Goal: Task Accomplishment & Management: Complete application form

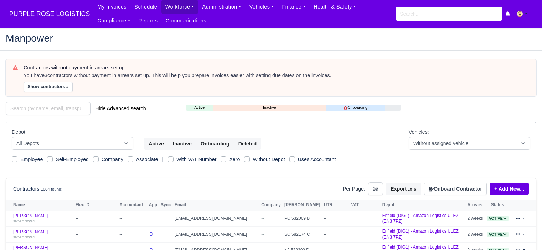
select select "25"
click at [280, 37] on h2 "Manpower" at bounding box center [271, 38] width 530 height 10
click at [182, 8] on link "Workforce" at bounding box center [179, 7] width 37 height 14
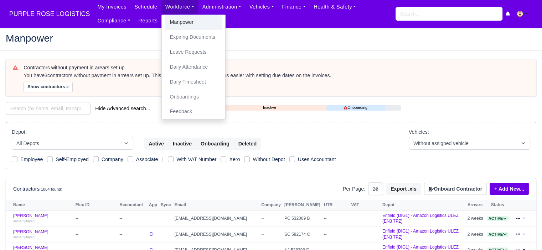
click at [178, 21] on link "Manpower" at bounding box center [193, 22] width 58 height 15
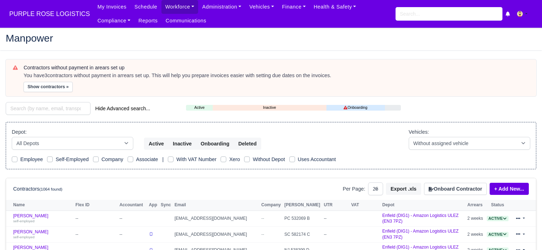
select select "25"
click at [424, 13] on input "search" at bounding box center [448, 14] width 107 height 14
click at [463, 188] on button "Onboard Contractor" at bounding box center [455, 189] width 63 height 12
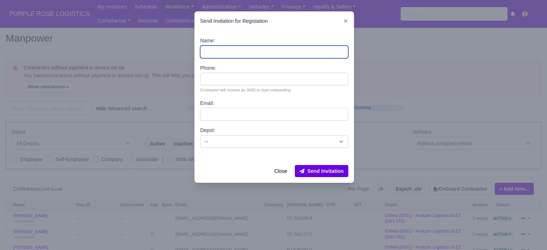
click at [277, 51] on input "Name:" at bounding box center [274, 52] width 148 height 13
paste input "[PERSON_NAME]"
type input "Kai grant"
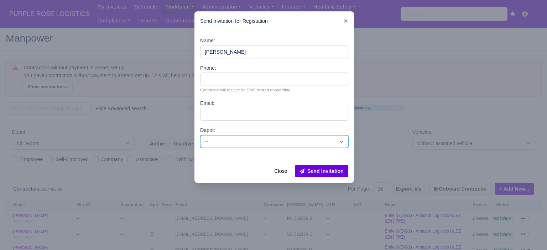
click at [222, 142] on select "-- Enfield (DIG1) - Amazon Logistics ULEZ (EN3 7PZ) Harlow (DHW1) - Amazon Logi…" at bounding box center [274, 141] width 148 height 13
select select "1"
click at [200, 135] on select "-- Enfield (DIG1) - Amazon Logistics ULEZ (EN3 7PZ) Harlow (DHW1) - Amazon Logi…" at bounding box center [274, 141] width 148 height 13
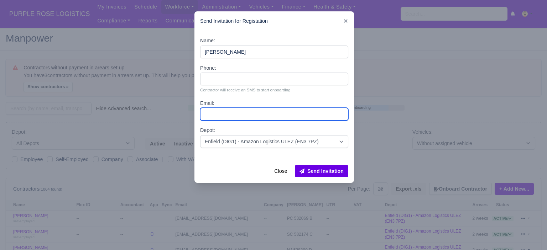
click at [230, 114] on input "Email:" at bounding box center [274, 114] width 148 height 13
click at [224, 116] on input "Email:" at bounding box center [274, 114] width 148 height 13
paste input "[EMAIL_ADDRESS][DOMAIN_NAME]"
type input "[EMAIL_ADDRESS][DOMAIN_NAME]"
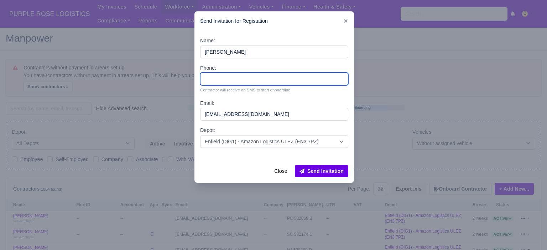
click at [285, 81] on input "Phone:" at bounding box center [274, 79] width 148 height 13
paste input "44 7511 057219"
type input "44 7511 057219"
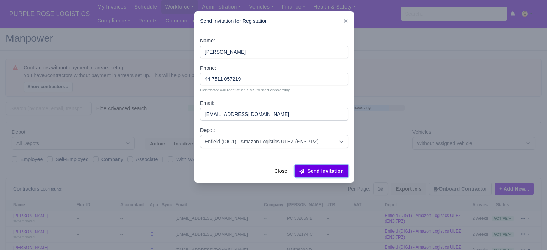
click at [323, 177] on button "Send Invitation" at bounding box center [321, 171] width 53 height 12
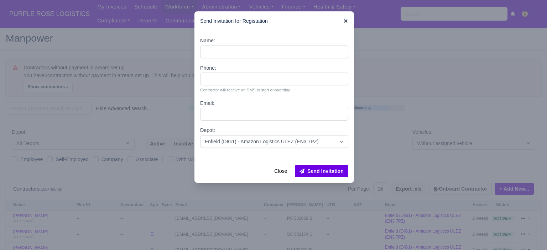
click at [347, 22] on icon at bounding box center [345, 21] width 5 height 5
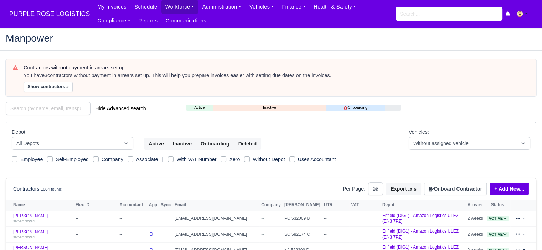
click at [458, 21] on div "My Invoices Schedule Workforce Manpower Expiring Documents Leave Requests Daily…" at bounding box center [314, 14] width 443 height 28
click at [459, 16] on input "search" at bounding box center [448, 14] width 107 height 14
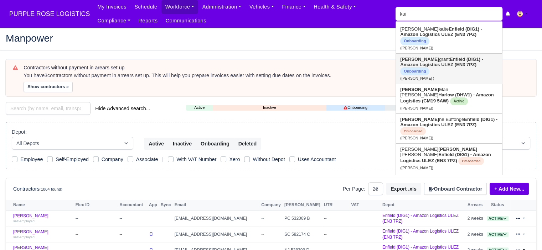
click at [425, 58] on strong "Enfield (DIG1) - Amazon Logistics ULEZ (EN3 7PZ)" at bounding box center [441, 62] width 83 height 11
type input "[PERSON_NAME]"
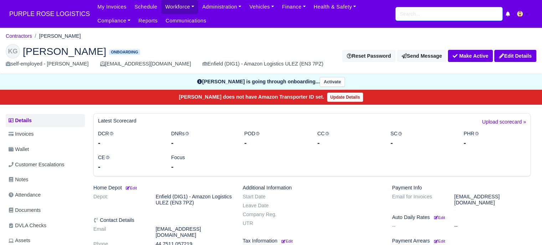
click at [418, 16] on input "search" at bounding box center [448, 14] width 107 height 14
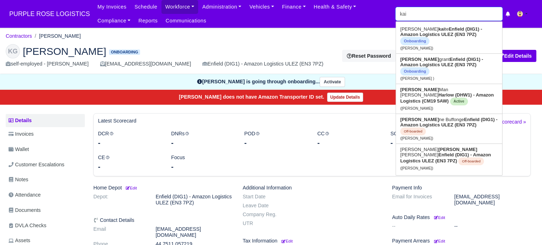
type input "kai"
click at [357, 22] on ul "My Invoices Schedule Workforce Manpower Expiring Documents Leave Requests Daily…" at bounding box center [244, 14] width 302 height 28
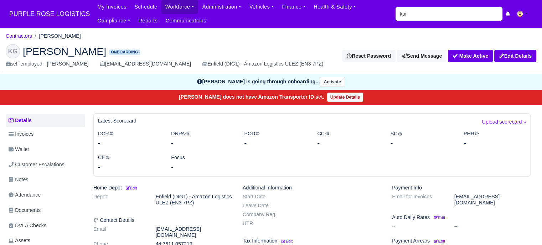
click at [14, 51] on div "KG" at bounding box center [13, 51] width 14 height 14
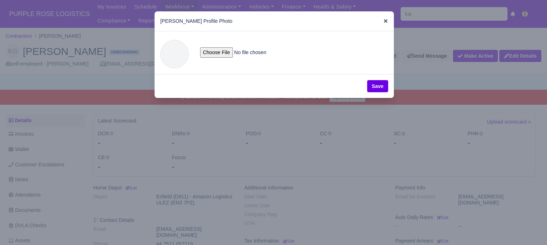
click at [384, 23] on icon at bounding box center [385, 21] width 5 height 5
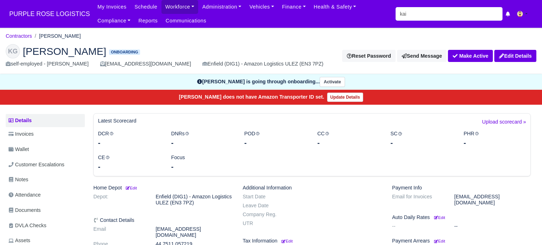
click at [355, 40] on div "KG [PERSON_NAME] Onboarding self-employed - [PERSON_NAME] [EMAIL_ADDRESS][DOMAI…" at bounding box center [270, 56] width 541 height 36
click at [174, 9] on link "Workforce" at bounding box center [179, 7] width 37 height 14
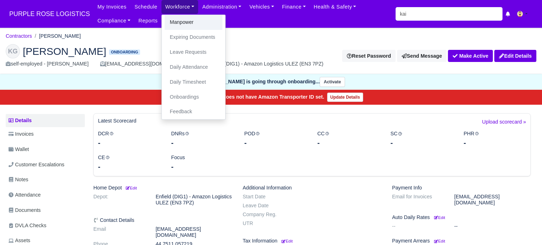
click at [182, 22] on link "Manpower" at bounding box center [193, 22] width 58 height 15
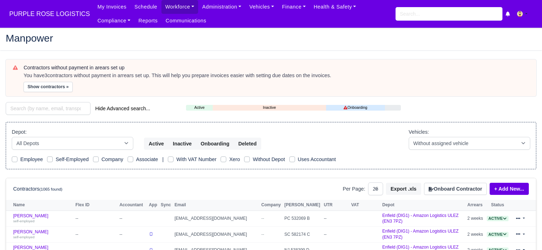
select select "25"
click at [454, 193] on button "Onboard Contractor" at bounding box center [455, 189] width 63 height 12
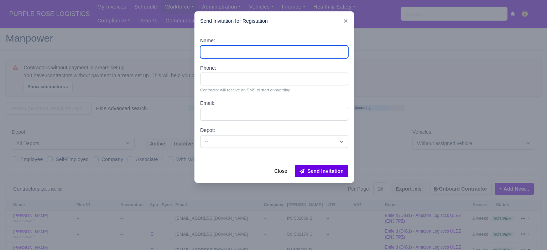
click at [223, 52] on input "Name:" at bounding box center [274, 52] width 148 height 13
paste input "Dylan Griffin"
type input "Dylan Griffin"
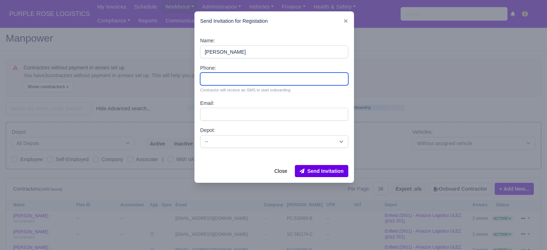
click at [221, 77] on input "Phone:" at bounding box center [274, 79] width 148 height 13
click at [219, 80] on input "Phone:" at bounding box center [274, 79] width 148 height 13
paste input "447377644126"
type input "447377644126"
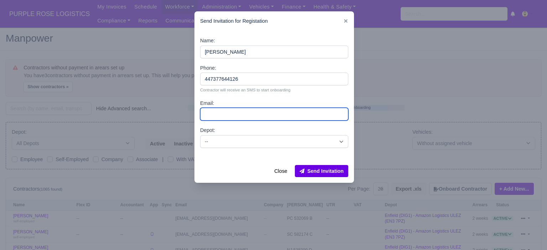
click at [242, 115] on input "Email:" at bounding box center [274, 114] width 148 height 13
paste input "[PERSON_NAME][EMAIL_ADDRESS][DOMAIN_NAME]"
type input "[PERSON_NAME][EMAIL_ADDRESS][DOMAIN_NAME]"
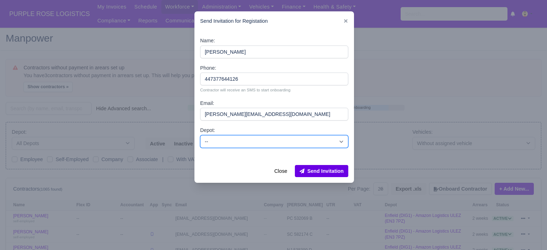
click at [247, 140] on select "-- Enfield (DIG1) - Amazon Logistics ULEZ (EN3 7PZ) Harlow (DHW1) - Amazon Logi…" at bounding box center [274, 141] width 148 height 13
select select "1"
click at [200, 135] on select "-- Enfield (DIG1) - Amazon Logistics ULEZ (EN3 7PZ) Harlow (DHW1) - Amazon Logi…" at bounding box center [274, 141] width 148 height 13
click at [329, 141] on select "-- Enfield (DIG1) - Amazon Logistics ULEZ (EN3 7PZ) Harlow (DHW1) - Amazon Logi…" at bounding box center [274, 141] width 148 height 13
click at [200, 135] on select "-- Enfield (DIG1) - Amazon Logistics ULEZ (EN3 7PZ) Harlow (DHW1) - Amazon Logi…" at bounding box center [274, 141] width 148 height 13
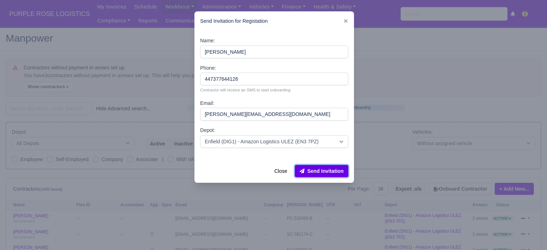
click at [323, 173] on button "Send Invitation" at bounding box center [321, 171] width 53 height 12
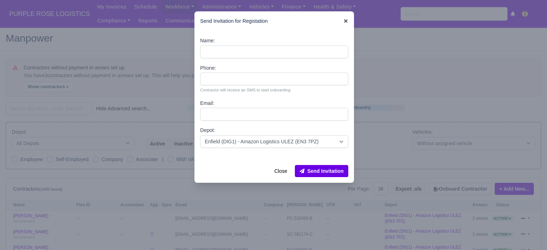
click at [346, 22] on icon at bounding box center [346, 21] width 4 height 4
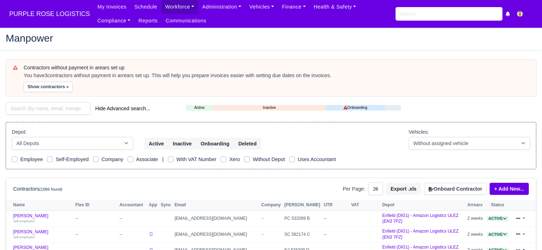
select select "25"
click at [404, 12] on input "search" at bounding box center [448, 14] width 107 height 14
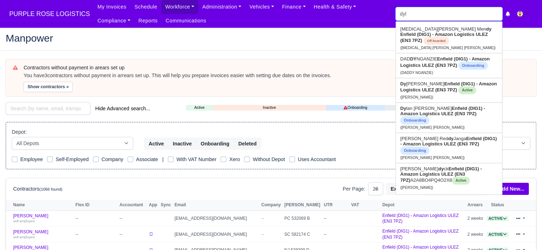
type input "dyla"
type input "dylan Bennett"
type input "dylan"
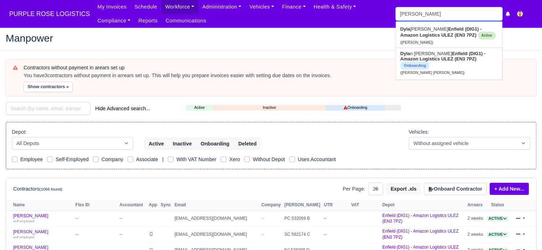
type input "dylan Bennett"
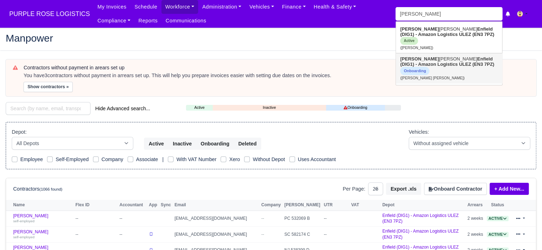
click at [420, 56] on link "Dylan James Griffin Enfield (DIG1) - Amazon Logistics ULEZ (EN3 7PZ) Onboarding…" at bounding box center [449, 68] width 106 height 30
type input "Dylan James Griffin"
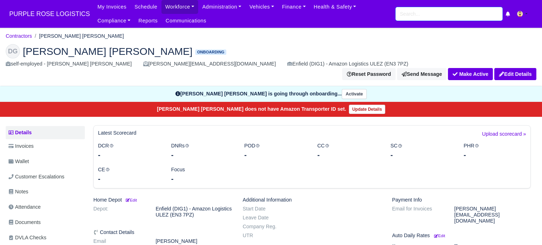
click at [412, 14] on input "search" at bounding box center [448, 14] width 107 height 14
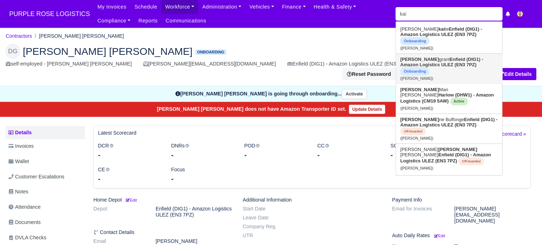
click at [429, 67] on span "Onboarding" at bounding box center [414, 71] width 29 height 8
type input "[PERSON_NAME]"
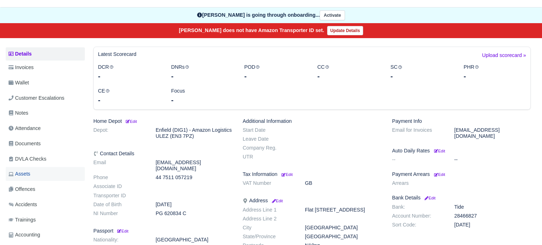
scroll to position [71, 0]
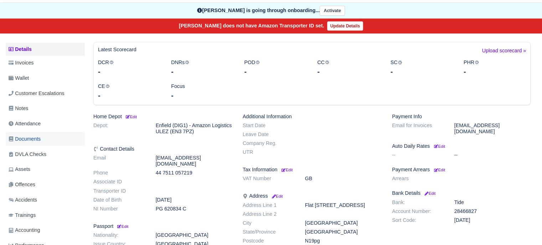
click at [34, 142] on span "Documents" at bounding box center [25, 139] width 32 height 8
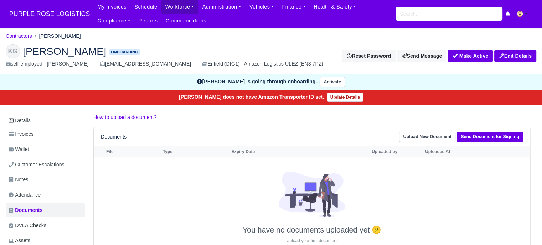
click at [206, 46] on h2 "KG Kai grant Onboarding" at bounding box center [167, 51] width 323 height 14
click at [185, 172] on div at bounding box center [311, 199] width 433 height 54
click at [35, 122] on link "Details" at bounding box center [45, 120] width 79 height 13
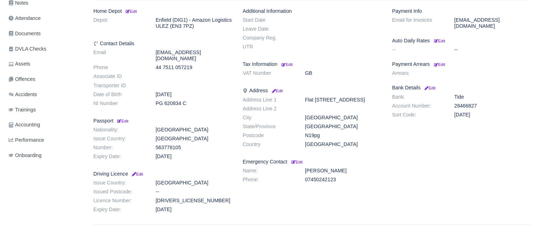
scroll to position [105, 0]
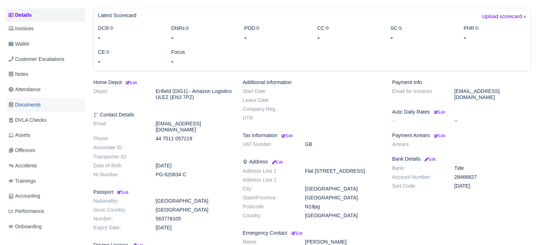
click at [45, 105] on link "Documents" at bounding box center [45, 105] width 79 height 14
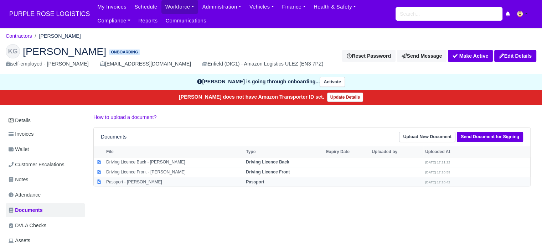
click at [163, 183] on td "Passport - Kai grant" at bounding box center [174, 182] width 140 height 10
select select "passport"
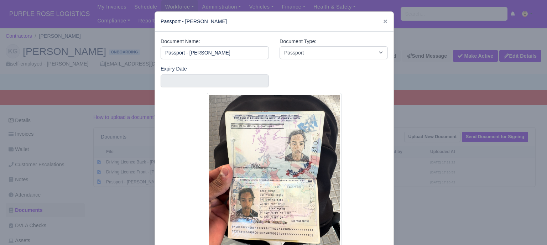
click at [261, 213] on img at bounding box center [274, 182] width 135 height 178
click at [267, 205] on img at bounding box center [274, 182] width 135 height 178
click at [457, 184] on div at bounding box center [273, 122] width 547 height 245
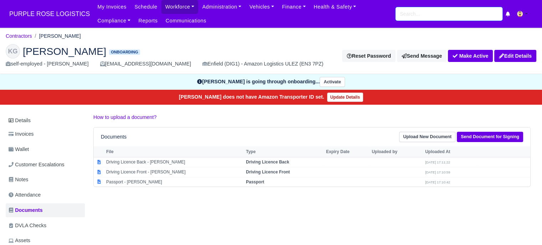
click at [427, 12] on input "search" at bounding box center [448, 14] width 107 height 14
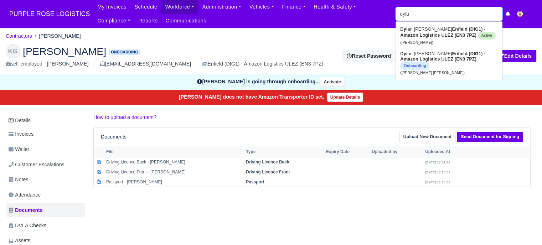
type input "dylan"
type input "dylan Bennett"
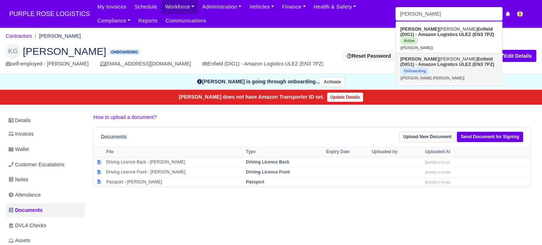
click at [434, 56] on link "Dylan James Griffin Enfield (DIG1) - Amazon Logistics ULEZ (EN3 7PZ) Onboarding…" at bounding box center [449, 68] width 106 height 30
type input "Dylan James Griffin"
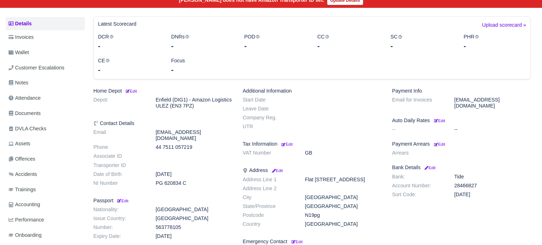
scroll to position [177, 0]
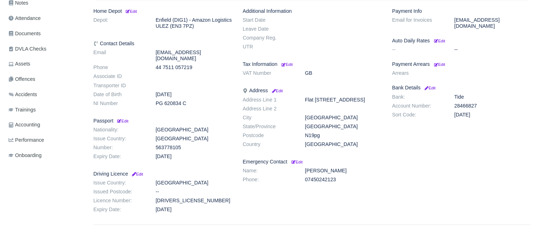
scroll to position [141, 0]
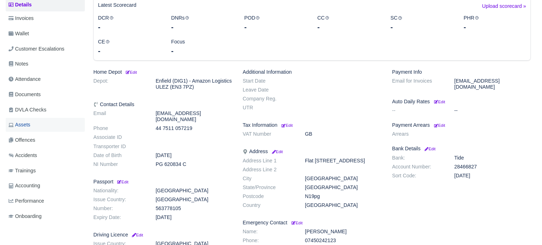
scroll to position [34, 0]
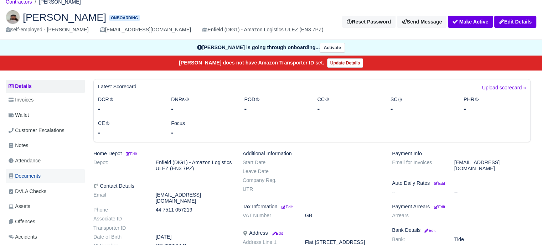
click at [43, 171] on link "Documents" at bounding box center [45, 176] width 79 height 14
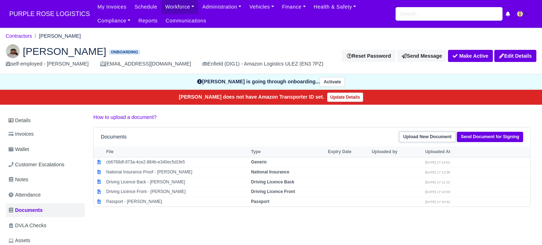
click at [441, 136] on link "Upload New Document" at bounding box center [427, 137] width 56 height 10
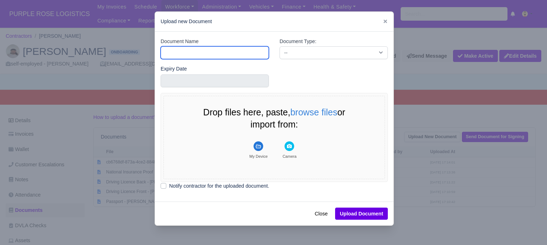
click at [232, 52] on input "Document Name" at bounding box center [215, 52] width 108 height 13
click at [386, 23] on div "Upload new Document" at bounding box center [274, 22] width 239 height 20
click at [383, 21] on icon at bounding box center [385, 21] width 5 height 5
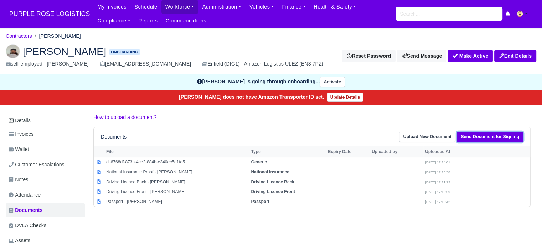
click at [488, 138] on link "Send Document for Signing" at bounding box center [489, 137] width 66 height 10
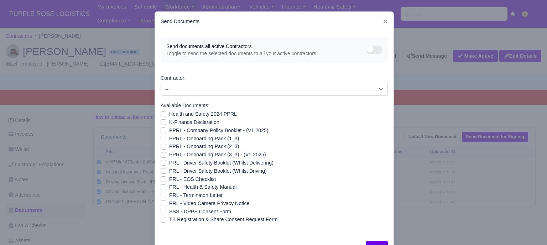
click at [169, 204] on label "PRL - Video Camera Privacy Notice" at bounding box center [209, 203] width 80 height 8
click at [161, 204] on input "PRL - Video Camera Privacy Notice" at bounding box center [164, 202] width 6 height 6
checkbox input "true"
click at [169, 186] on label "PRL - Health & Safety Manual" at bounding box center [202, 187] width 67 height 8
click at [161, 186] on input "PRL - Health & Safety Manual" at bounding box center [164, 186] width 6 height 6
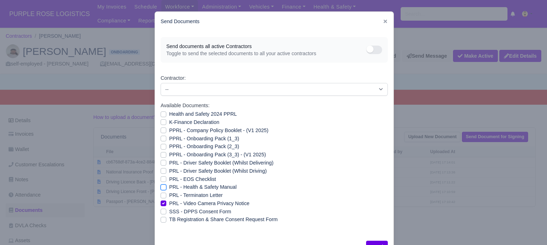
checkbox input "true"
click at [169, 171] on label "PRL - Driver Safety Booklet (Whilst Driving)" at bounding box center [218, 171] width 98 height 8
click at [161, 171] on input "PRL - Driver Safety Booklet (Whilst Driving)" at bounding box center [164, 170] width 6 height 6
checkbox input "true"
click at [169, 161] on label "PRL - Driver Safety Booklet (Whilst Delivering)" at bounding box center [221, 163] width 104 height 8
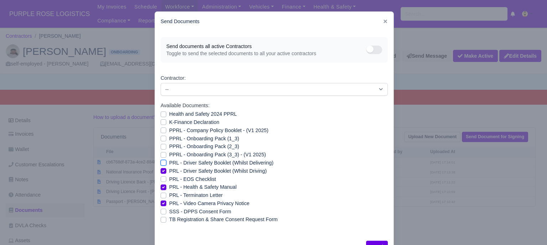
click at [161, 161] on input "PRL - Driver Safety Booklet (Whilst Delivering)" at bounding box center [164, 162] width 6 height 6
checkbox input "true"
click at [169, 155] on label "PPRL - Onboarding Pack (3_3) - (V1 2025)" at bounding box center [217, 155] width 97 height 8
click at [161, 155] on input "PPRL - Onboarding Pack (3_3) - (V1 2025)" at bounding box center [164, 154] width 6 height 6
checkbox input "true"
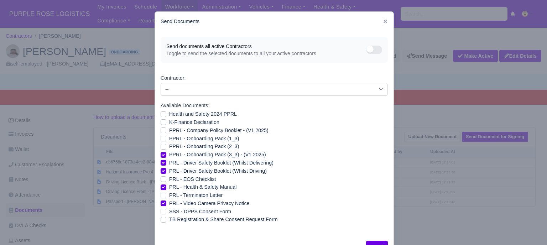
click at [169, 146] on label "PPRL - Onboarding Pack (2_3)" at bounding box center [204, 146] width 70 height 8
click at [161, 146] on input "PPRL - Onboarding Pack (2_3)" at bounding box center [164, 145] width 6 height 6
checkbox input "true"
click at [169, 139] on label "PPRL - Onboarding Pack (1_3)" at bounding box center [204, 139] width 70 height 8
click at [161, 139] on input "PPRL - Onboarding Pack (1_3)" at bounding box center [164, 138] width 6 height 6
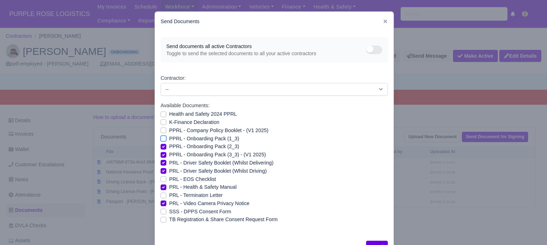
checkbox input "true"
click at [169, 129] on label "PPRL - Company Policy Booklet - (V1 2025)" at bounding box center [218, 130] width 99 height 8
click at [162, 129] on input "PPRL - Company Policy Booklet - (V1 2025)" at bounding box center [164, 129] width 6 height 6
checkbox input "true"
click at [169, 122] on label "K-Finance Declaration" at bounding box center [194, 122] width 50 height 8
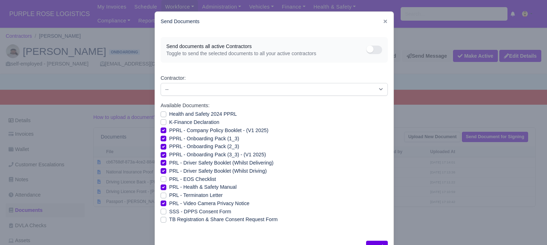
click at [162, 122] on input "K-Finance Declaration" at bounding box center [164, 121] width 6 height 6
checkbox input "true"
click at [169, 113] on label "Health and Safety 2024 PPRL" at bounding box center [203, 114] width 68 height 8
click at [163, 113] on input "Health and Safety 2024 PPRL" at bounding box center [164, 113] width 6 height 6
checkbox input "true"
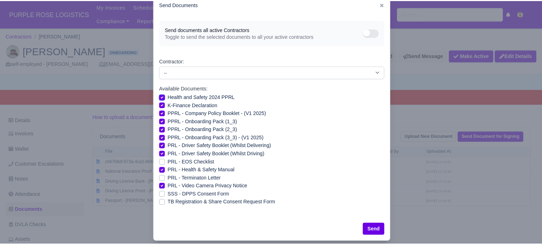
scroll to position [26, 0]
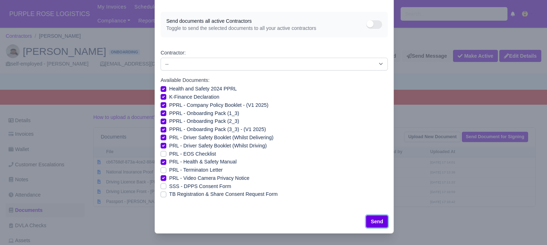
click at [377, 221] on button "Send" at bounding box center [377, 221] width 22 height 12
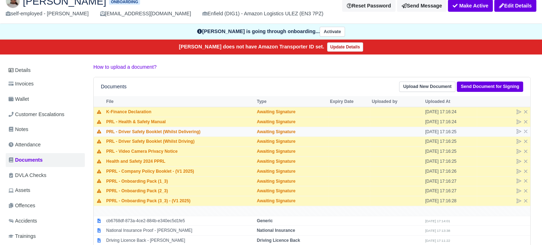
scroll to position [71, 0]
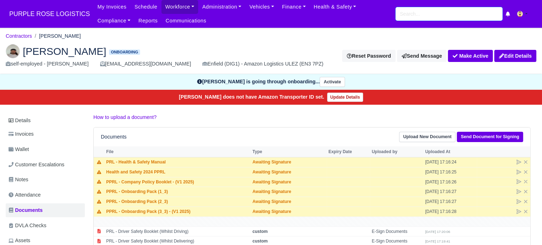
click at [420, 17] on input "search" at bounding box center [448, 14] width 107 height 14
type input "dylan"
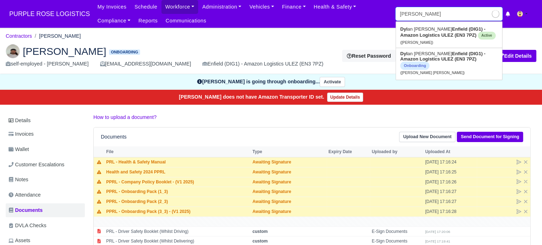
type input "dylan Bennett"
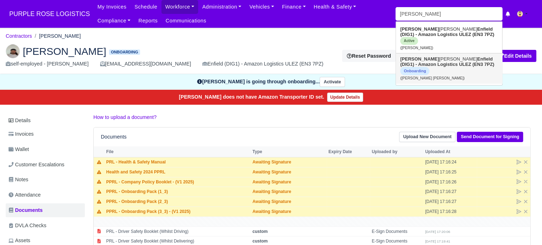
click at [436, 56] on link "Dylan James Griffin Enfield (DIG1) - Amazon Logistics ULEZ (EN3 7PZ) Onboarding…" at bounding box center [449, 68] width 106 height 30
type input "Dylan James Griffin"
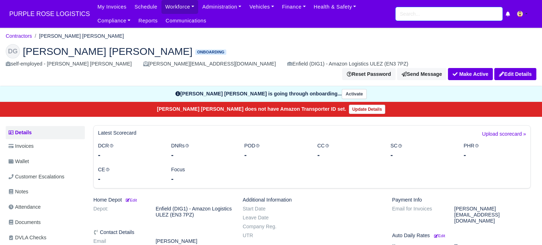
click at [444, 15] on input "search" at bounding box center [448, 14] width 107 height 14
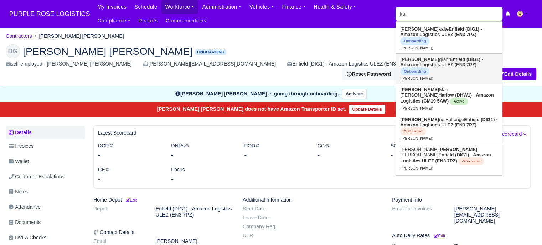
click at [422, 59] on strong "Enfield (DIG1) - Amazon Logistics ULEZ (EN3 7PZ)" at bounding box center [441, 62] width 83 height 11
type input "[PERSON_NAME]"
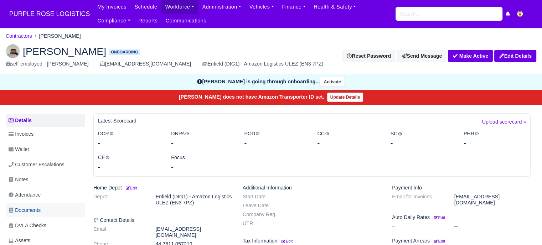
click at [33, 213] on span "Documents" at bounding box center [25, 210] width 32 height 8
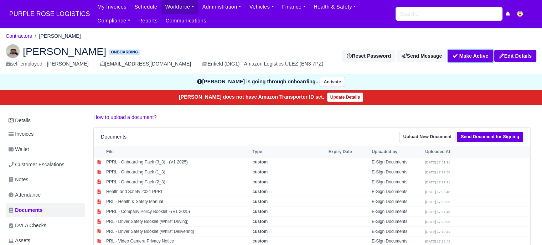
click at [479, 57] on button "Make Active" at bounding box center [470, 56] width 45 height 12
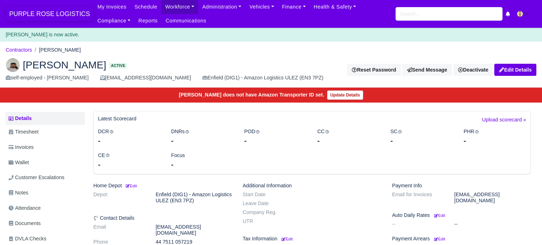
click at [50, 15] on span "PURPLE ROSE LOGISTICS" at bounding box center [50, 14] width 88 height 14
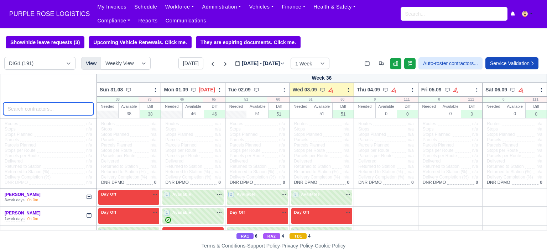
click at [38, 109] on input "search" at bounding box center [48, 109] width 90 height 13
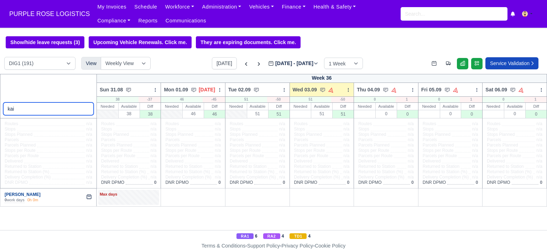
type input "kai"
click at [16, 196] on link "Kai grant" at bounding box center [23, 194] width 36 height 5
click at [136, 197] on div "Max days" at bounding box center [129, 195] width 58 height 6
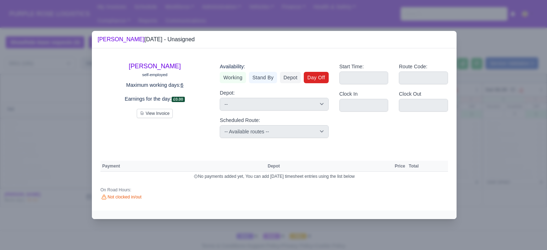
click at [318, 75] on link "Day Off" at bounding box center [316, 77] width 25 height 11
select select
select select "na"
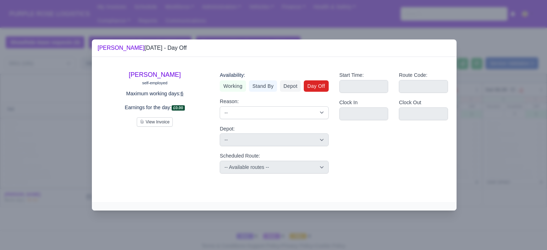
click at [480, 175] on div at bounding box center [273, 125] width 547 height 250
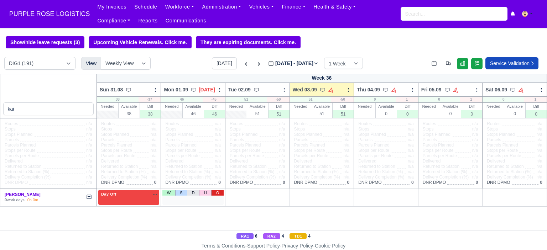
click at [217, 194] on link "O" at bounding box center [217, 193] width 12 height 6
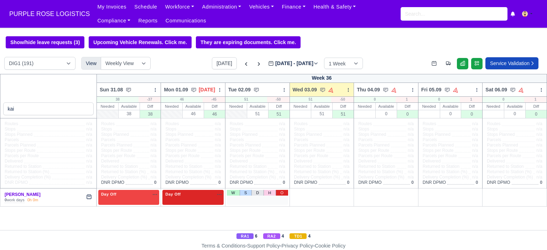
click at [281, 195] on link "O" at bounding box center [282, 193] width 12 height 6
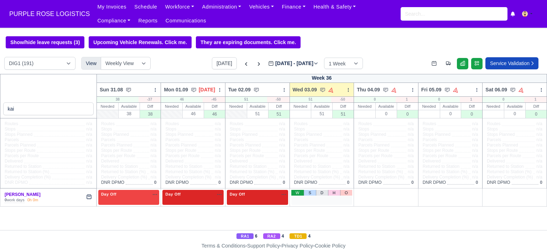
click at [300, 193] on link "W" at bounding box center [297, 193] width 12 height 6
click at [322, 194] on div "1 Available na" at bounding box center [322, 195] width 58 height 6
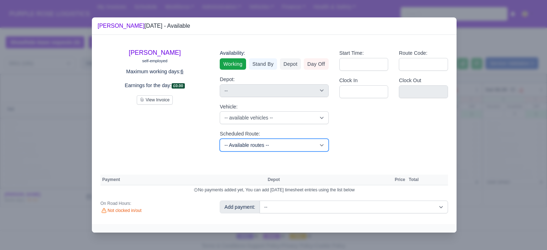
click at [296, 144] on select "-- Available routes -- Standard Parcel - Block of 6 Hours - (SD6) AmFlex RTS Ve…" at bounding box center [274, 145] width 109 height 13
click at [350, 160] on div "Kai grant self-employed Maximum working days: 6 Earnings for the day: £0.00 Vie…" at bounding box center [274, 129] width 365 height 189
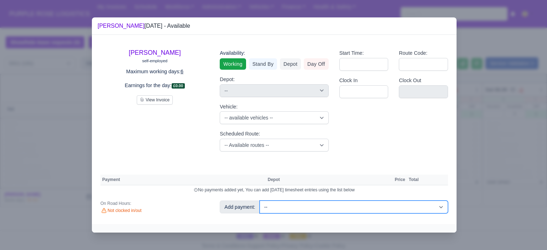
click at [440, 208] on select "-- Additional Hour Support (£14.50) Additional Hour Support (Walkers) (£13.50) …" at bounding box center [354, 207] width 188 height 13
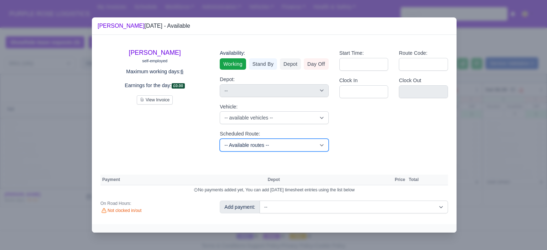
click at [221, 151] on select "-- Available routes -- Standard Parcel - Block of 6 Hours - (SD6) AmFlex RTS Ve…" at bounding box center [274, 145] width 109 height 13
click at [263, 149] on select "-- Available routes -- Standard Parcel - Block of 6 Hours - (SD6) AmFlex RTS Ve…" at bounding box center [274, 145] width 109 height 13
select select "11435"
click at [220, 139] on select "-- Available routes -- Standard Parcel - Block of 6 Hours - (SD6) AmFlex RTS Ve…" at bounding box center [274, 145] width 109 height 13
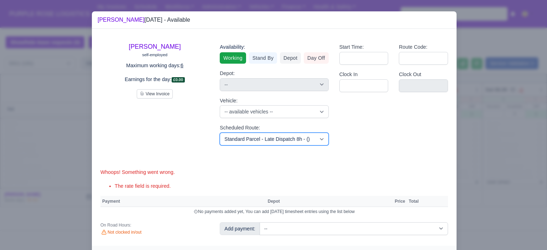
click at [264, 139] on select "-- Available routes -- Standard Parcel - Block of 6 Hours - (SD6) AmFlex RTS Ve…" at bounding box center [274, 139] width 109 height 13
drag, startPoint x: 261, startPoint y: 161, endPoint x: 262, endPoint y: 156, distance: 5.1
click at [261, 161] on div "Kai grant self-employed Maximum working days: 6 Earnings for the day: £0.00 Vie…" at bounding box center [274, 137] width 365 height 217
click at [269, 140] on select "-- Available routes -- Standard Parcel - Block of 6 Hours - (SD6) AmFlex RTS Ve…" at bounding box center [274, 139] width 109 height 13
select select "6"
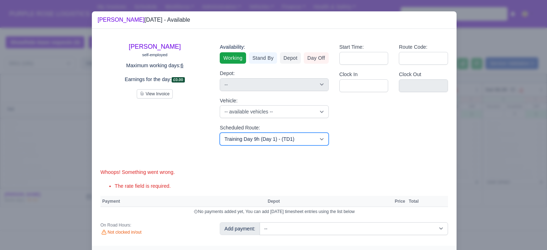
click at [220, 133] on select "-- Available routes -- Standard Parcel - Block of 6 Hours - (SD6) AmFlex RTS Ve…" at bounding box center [274, 139] width 109 height 13
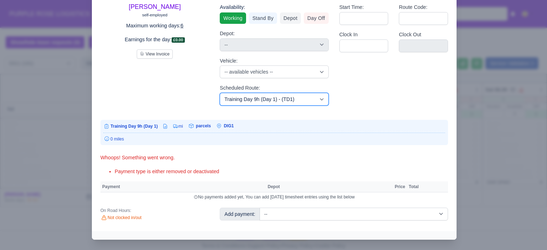
scroll to position [41, 0]
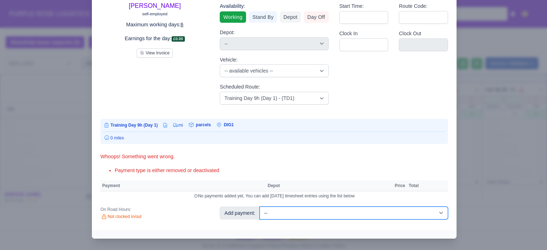
click at [368, 210] on select "-- Additional Hour Support (£14.50) Additional Hour Support (Walkers) (£13.50) …" at bounding box center [354, 213] width 188 height 13
select select "103"
click at [260, 207] on select "-- Additional Hour Support (£14.50) Additional Hour Support (Walkers) (£13.50) …" at bounding box center [354, 213] width 188 height 13
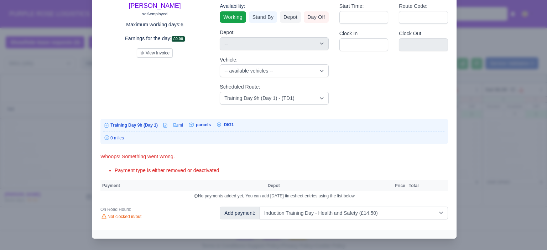
select select "1"
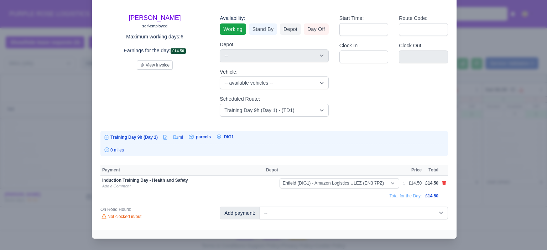
scroll to position [24, 0]
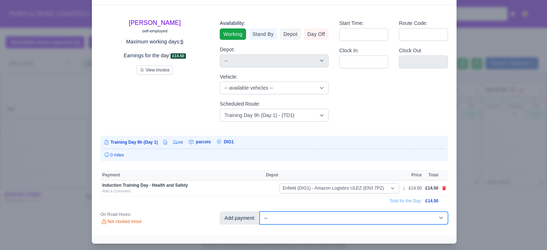
click at [420, 218] on select "-- Additional Hour Support (£14.50) Additional Hour Support (Walkers) (£13.50) …" at bounding box center [354, 218] width 188 height 13
select select "85"
click at [260, 212] on select "-- Additional Hour Support (£14.50) Additional Hour Support (Walkers) (£13.50) …" at bounding box center [354, 218] width 188 height 13
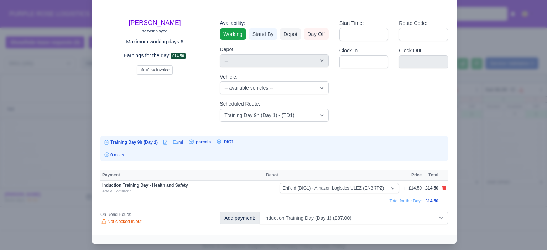
select select "1"
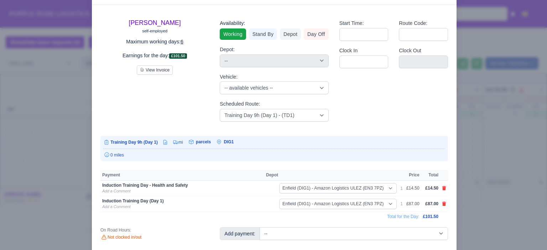
scroll to position [31, 0]
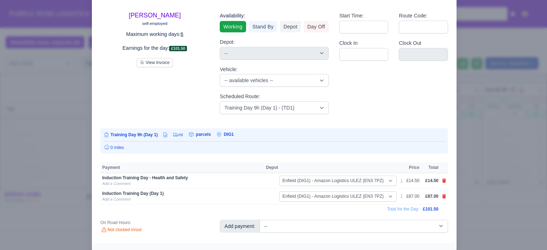
click at [480, 134] on div at bounding box center [273, 125] width 547 height 250
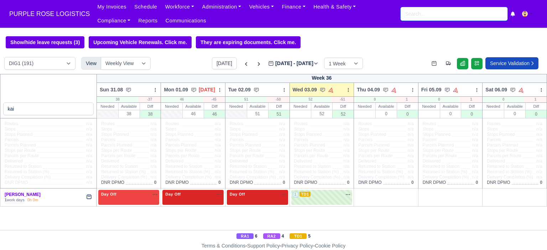
click at [463, 14] on input "search" at bounding box center [454, 14] width 107 height 14
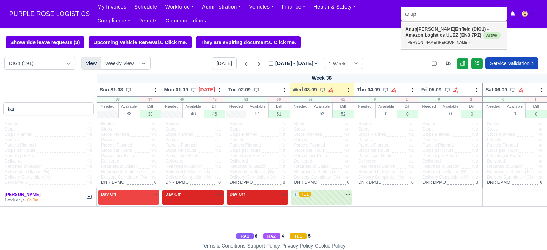
click at [434, 32] on strong "Enfield (DIG1) - Amazon Logistics ULEZ (EN3 7PZ)" at bounding box center [446, 31] width 83 height 11
type input "Anup Singh Dhariwal"
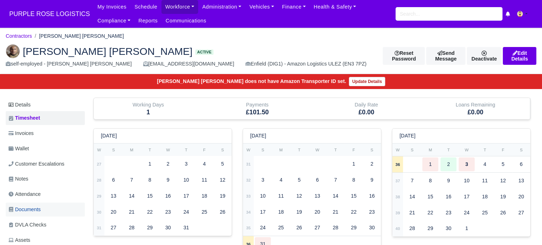
click at [34, 210] on span "Documents" at bounding box center [25, 209] width 32 height 8
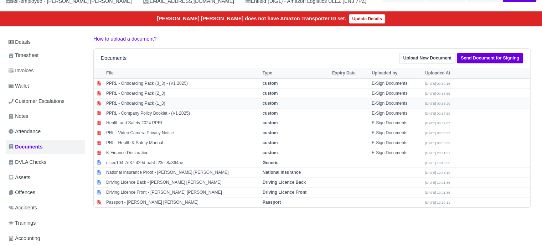
scroll to position [71, 0]
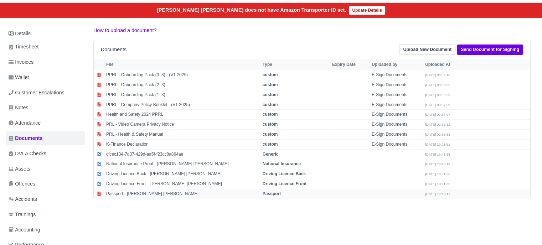
click at [155, 190] on td "Passport - [PERSON_NAME] [PERSON_NAME]" at bounding box center [182, 194] width 156 height 10
select select "passport"
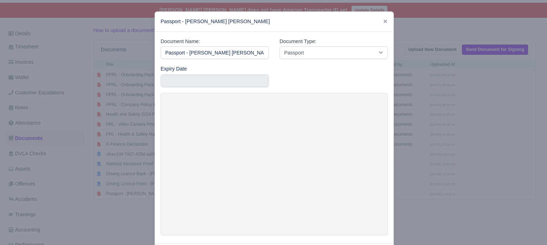
click at [401, 170] on div at bounding box center [273, 122] width 547 height 245
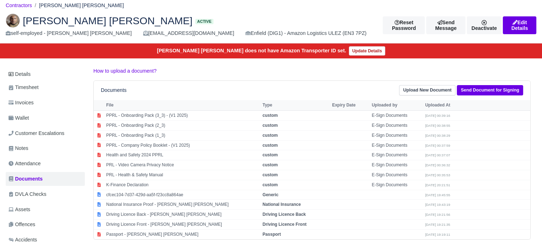
scroll to position [0, 0]
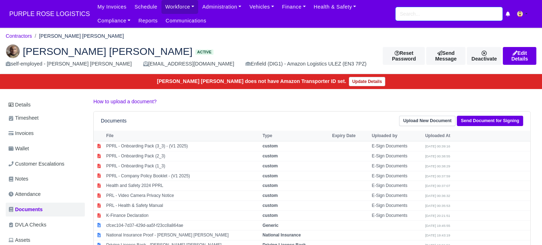
click at [454, 15] on input "search" at bounding box center [448, 14] width 107 height 14
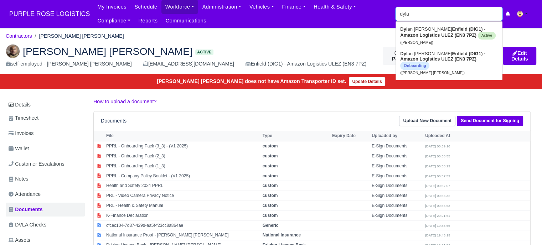
type input "[PERSON_NAME]"
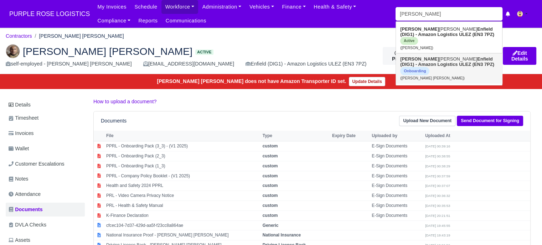
click at [440, 62] on strong "Enfield (DIG1) - Amazon Logistics ULEZ (EN3 7PZ)" at bounding box center [447, 61] width 94 height 11
type input "[PERSON_NAME] [PERSON_NAME]"
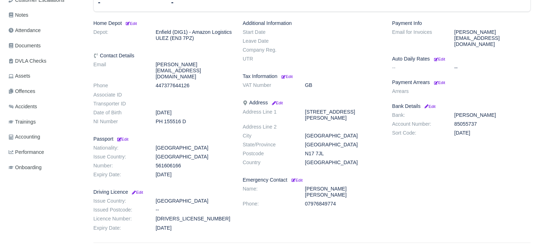
scroll to position [141, 0]
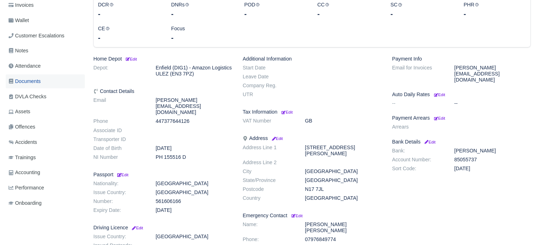
click at [40, 77] on span "Documents" at bounding box center [25, 81] width 32 height 8
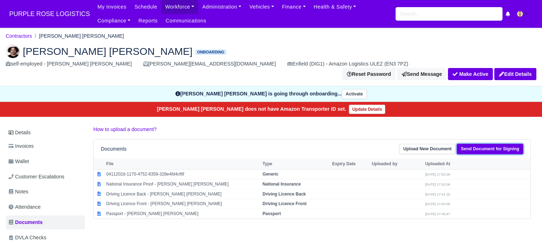
click at [485, 144] on link "Send Document for Signing" at bounding box center [489, 149] width 66 height 10
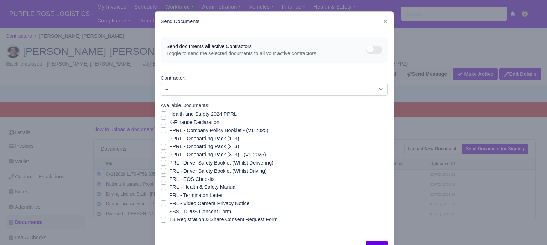
click at [169, 205] on label "PRL - Video Camera Privacy Notice" at bounding box center [209, 203] width 80 height 8
click at [162, 205] on input "PRL - Video Camera Privacy Notice" at bounding box center [164, 202] width 6 height 6
checkbox input "true"
click at [169, 188] on label "PRL - Health & Safety Manual" at bounding box center [202, 187] width 67 height 8
click at [161, 188] on input "PRL - Health & Safety Manual" at bounding box center [164, 186] width 6 height 6
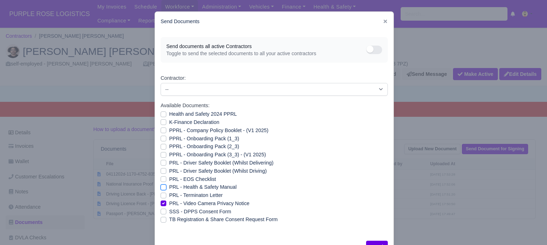
checkbox input "true"
click at [169, 171] on label "PRL - Driver Safety Booklet (Whilst Driving)" at bounding box center [218, 171] width 98 height 8
click at [161, 171] on input "PRL - Driver Safety Booklet (Whilst Driving)" at bounding box center [164, 170] width 6 height 6
checkbox input "true"
click at [169, 161] on label "PRL - Driver Safety Booklet (Whilst Delivering)" at bounding box center [221, 163] width 104 height 8
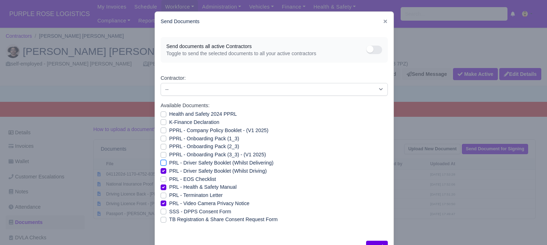
click at [161, 161] on input "PRL - Driver Safety Booklet (Whilst Delivering)" at bounding box center [164, 162] width 6 height 6
checkbox input "true"
click at [169, 153] on label "PPRL - Onboarding Pack (3_3) - (V1 2025)" at bounding box center [217, 155] width 97 height 8
click at [161, 153] on input "PPRL - Onboarding Pack (3_3) - (V1 2025)" at bounding box center [164, 154] width 6 height 6
checkbox input "true"
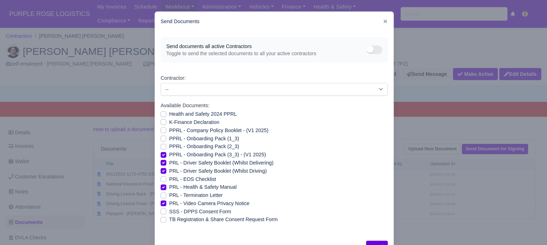
drag, startPoint x: 160, startPoint y: 148, endPoint x: 160, endPoint y: 141, distance: 7.5
click at [169, 148] on label "PPRL - Onboarding Pack (2_3)" at bounding box center [204, 146] width 70 height 8
click at [161, 148] on input "PPRL - Onboarding Pack (2_3)" at bounding box center [164, 145] width 6 height 6
checkbox input "true"
click at [169, 138] on label "PPRL - Onboarding Pack (1_3)" at bounding box center [204, 139] width 70 height 8
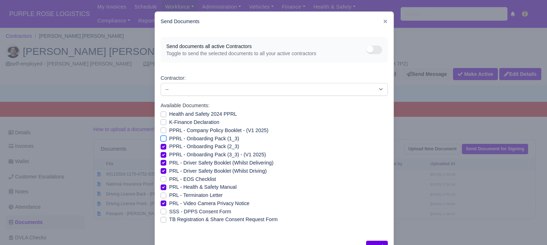
click at [161, 138] on input "PPRL - Onboarding Pack (1_3)" at bounding box center [164, 138] width 6 height 6
checkbox input "true"
click at [169, 131] on label "PPRL - Company Policy Booklet - (V1 2025)" at bounding box center [218, 130] width 99 height 8
click at [161, 131] on input "PPRL - Company Policy Booklet - (V1 2025)" at bounding box center [164, 129] width 6 height 6
checkbox input "true"
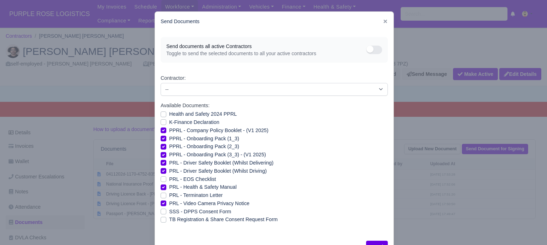
click at [169, 124] on label "K-Finance Declaration" at bounding box center [194, 122] width 50 height 8
click at [161, 124] on input "K-Finance Declaration" at bounding box center [164, 121] width 6 height 6
checkbox input "true"
click at [169, 114] on label "Health and Safety 2024 PPRL" at bounding box center [203, 114] width 68 height 8
click at [161, 114] on input "Health and Safety 2024 PPRL" at bounding box center [164, 113] width 6 height 6
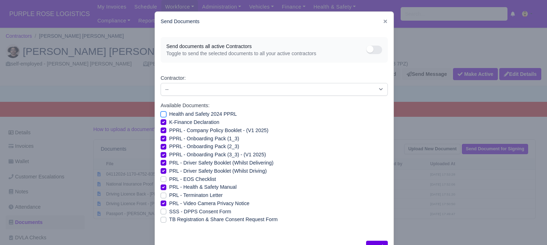
checkbox input "true"
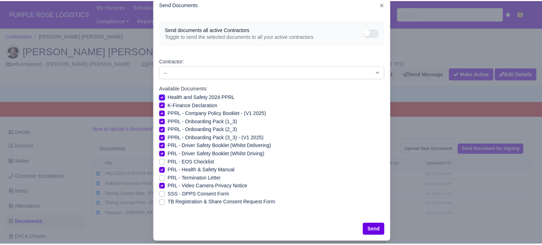
scroll to position [26, 0]
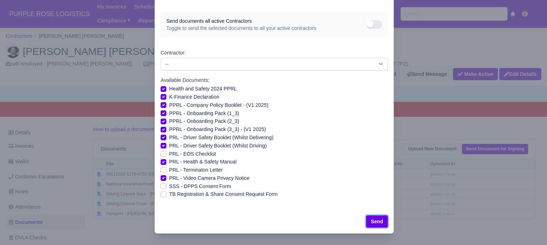
click at [375, 223] on button "Send" at bounding box center [377, 221] width 22 height 12
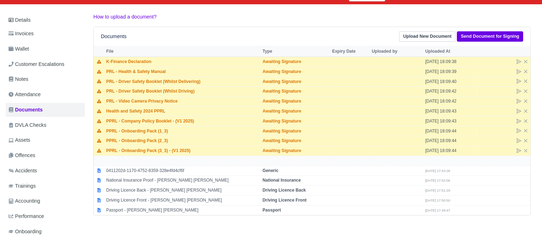
scroll to position [116, 0]
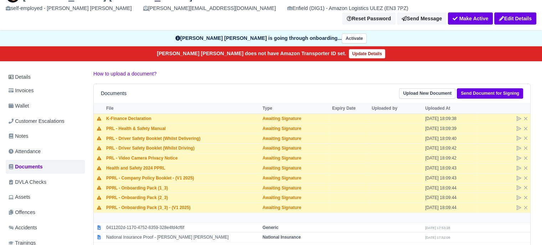
scroll to position [71, 0]
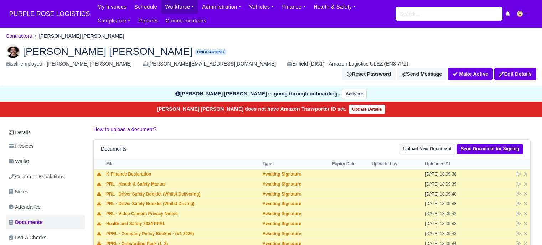
scroll to position [71, 0]
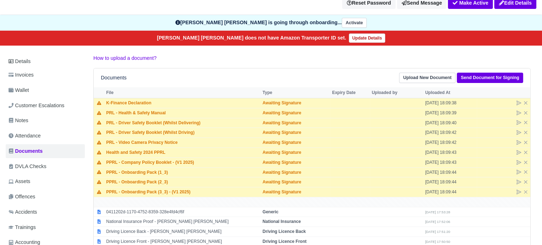
click at [191, 54] on p "How to upload a document?" at bounding box center [311, 58] width 437 height 8
